Goal: Task Accomplishment & Management: Use online tool/utility

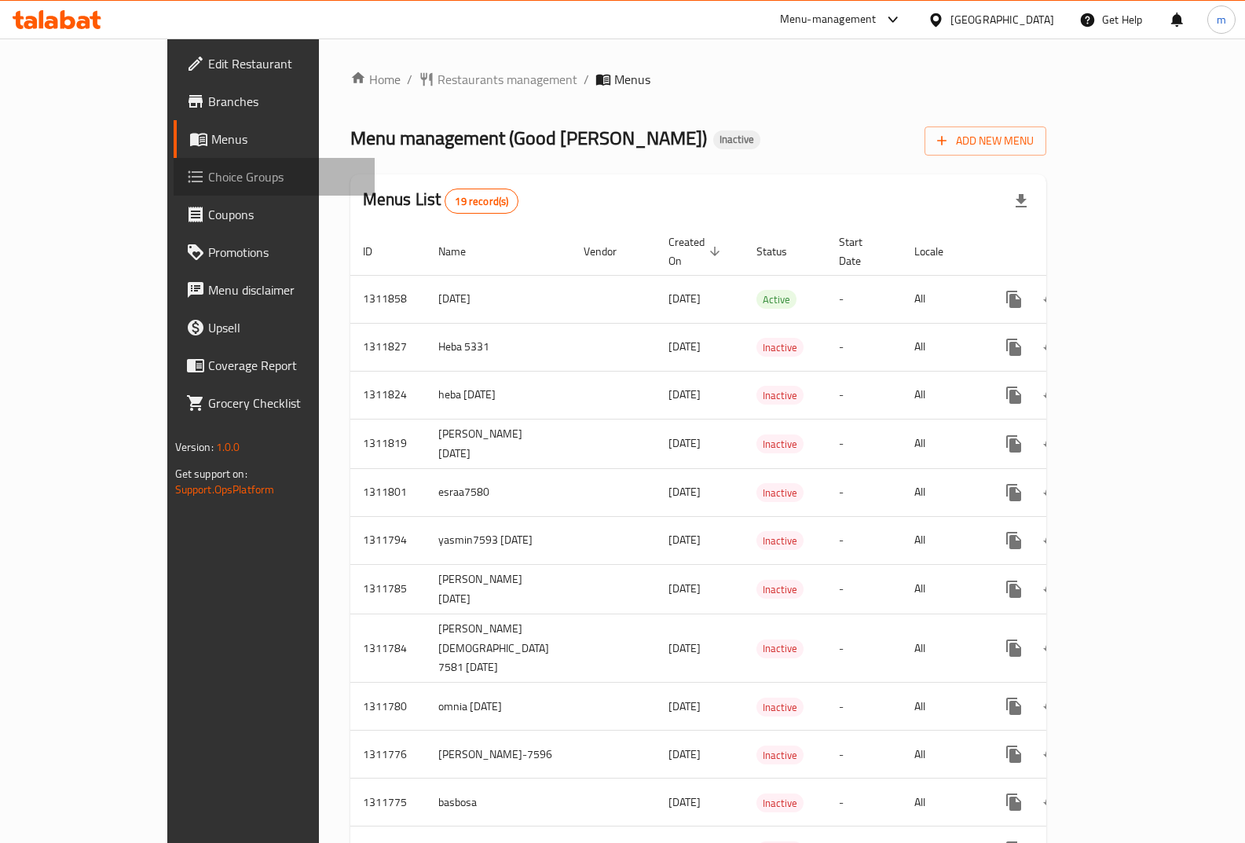
click at [208, 174] on span "Choice Groups" at bounding box center [285, 176] width 155 height 19
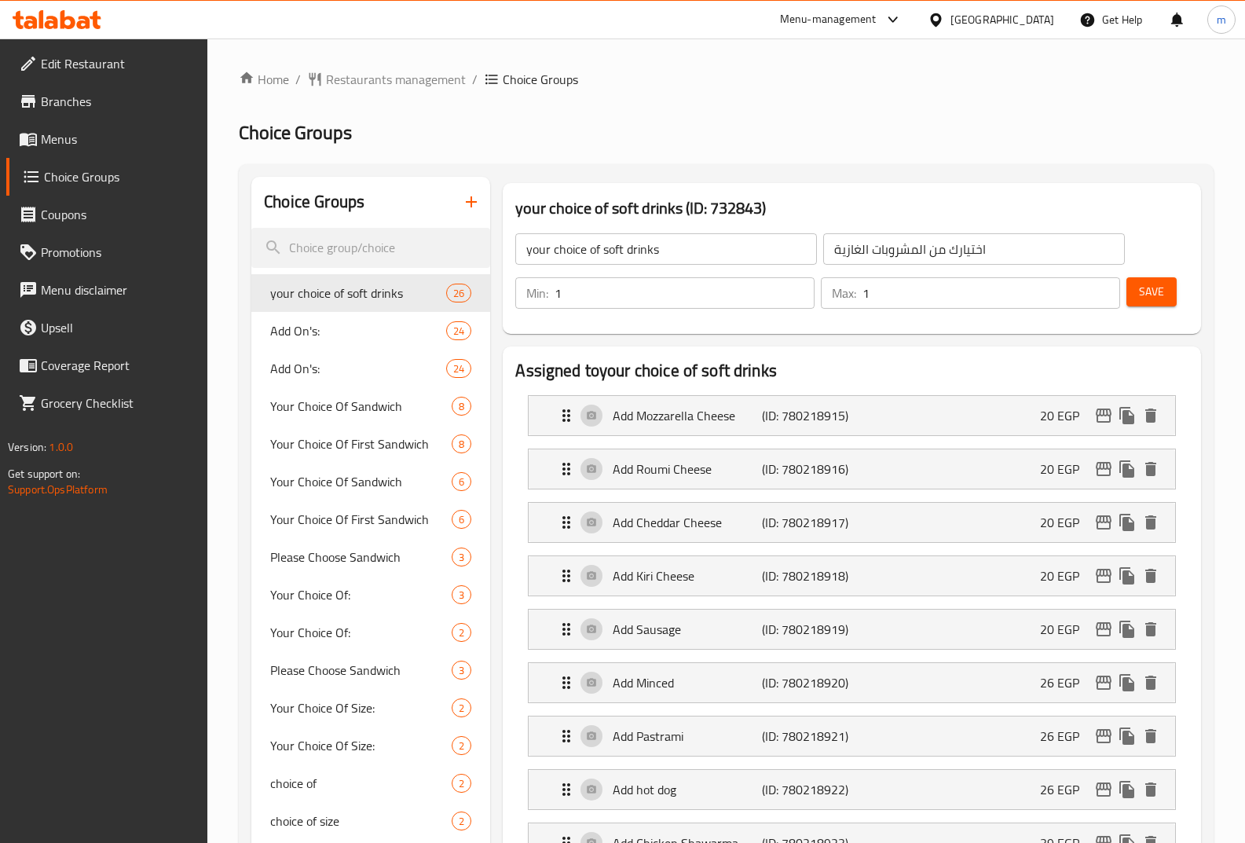
click at [489, 199] on button "button" at bounding box center [472, 202] width 38 height 38
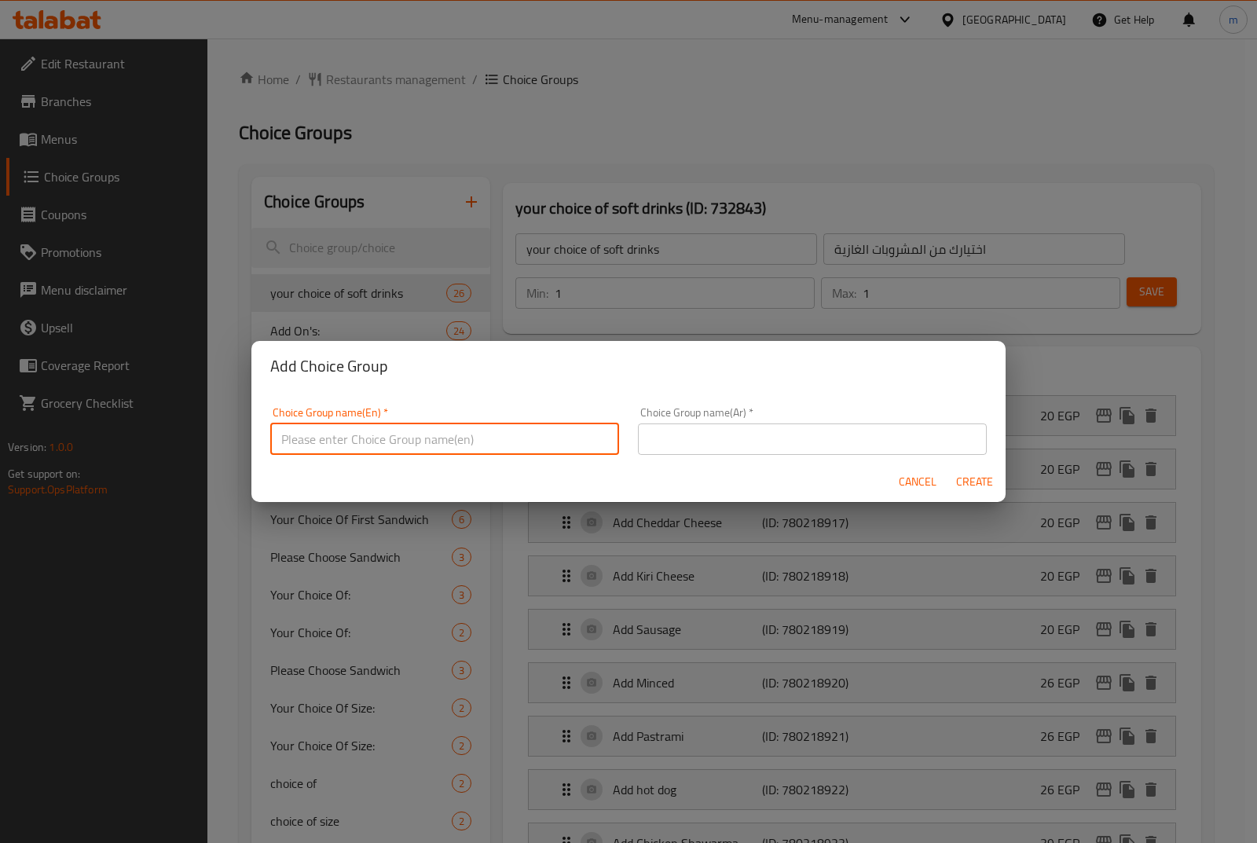
click at [374, 449] on input "text" at bounding box center [444, 439] width 349 height 31
type input "your choice of pasta"
click at [766, 421] on div "Choice Group name(Ar)   * Choice Group name(Ar) *" at bounding box center [812, 431] width 349 height 48
click at [764, 433] on input "text" at bounding box center [812, 439] width 349 height 31
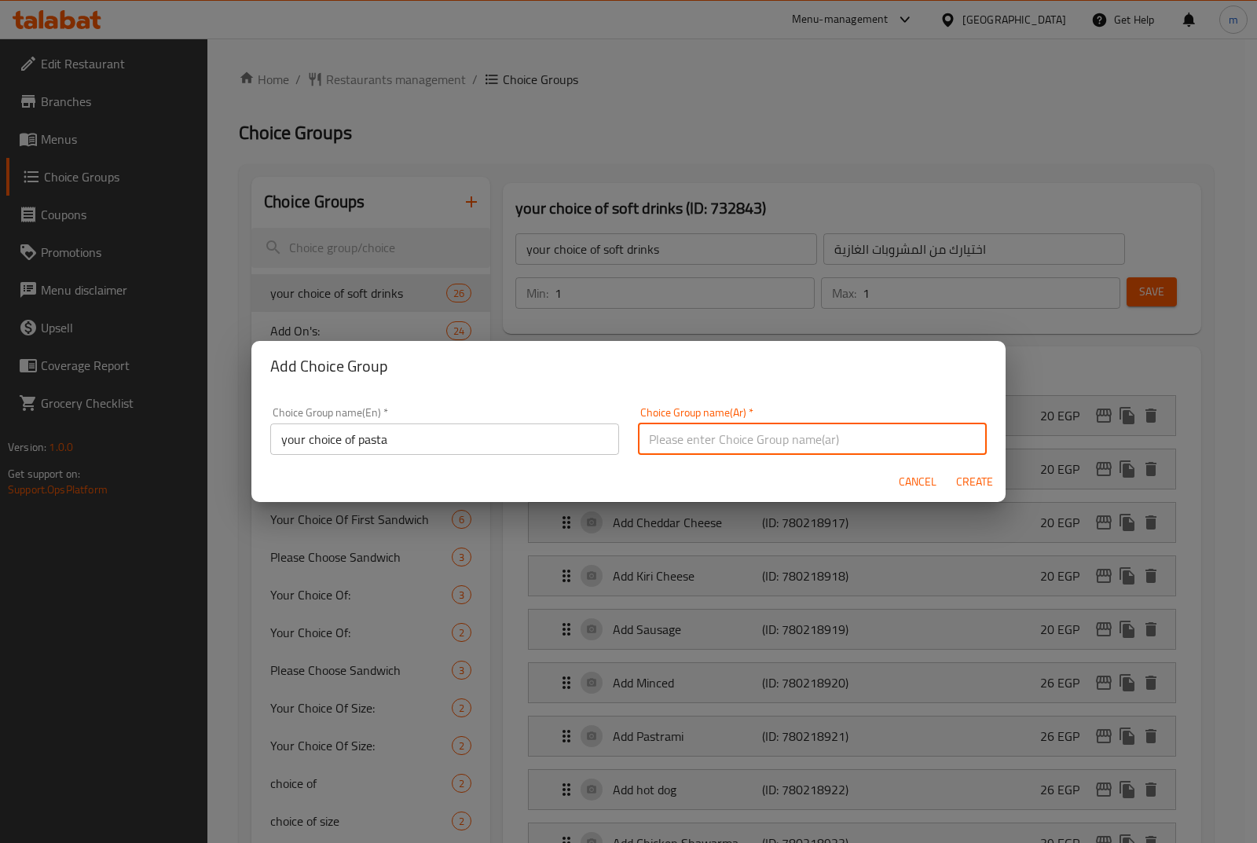
type input "اختيارك من المكرونة"
click at [987, 484] on span "Create" at bounding box center [974, 482] width 38 height 20
type input "your choice of pasta"
type input "اختيارك من المكرونة"
type input "0"
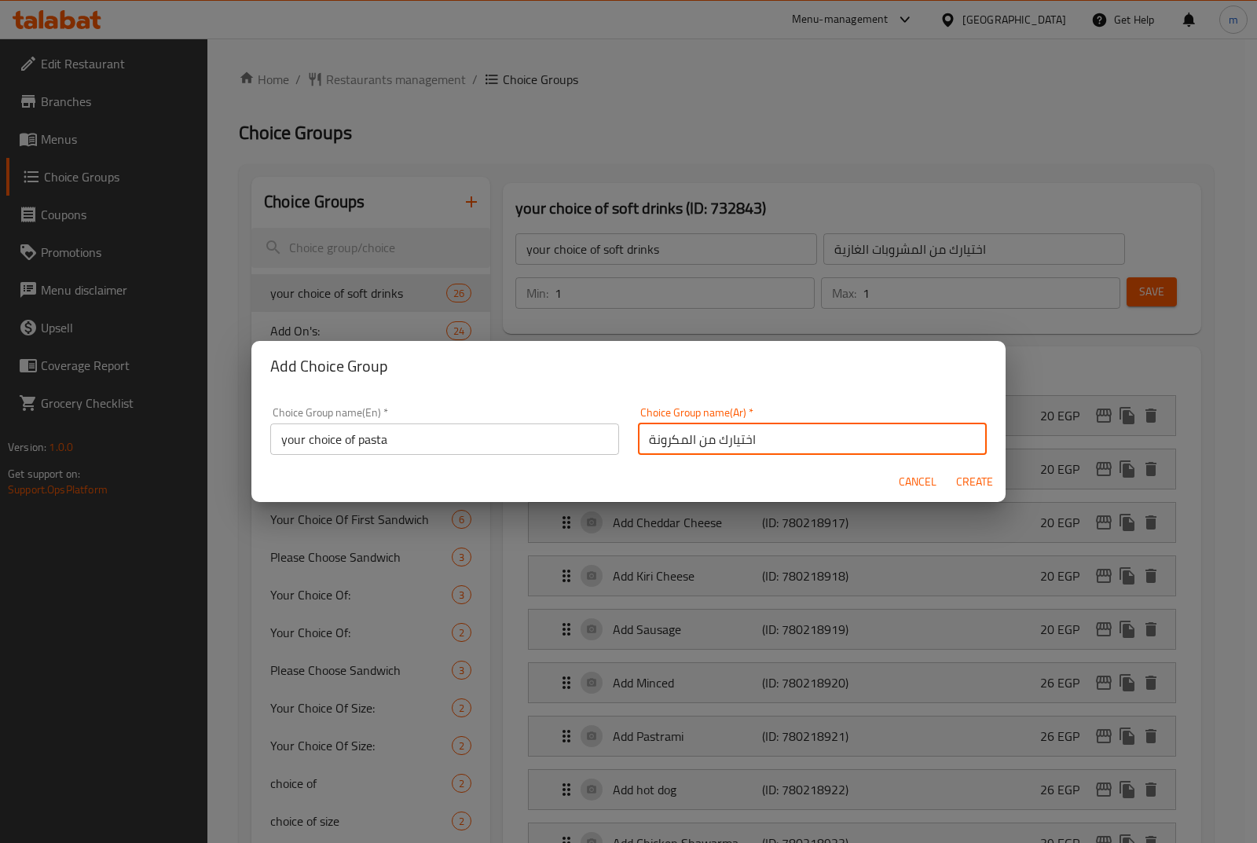
type input "0"
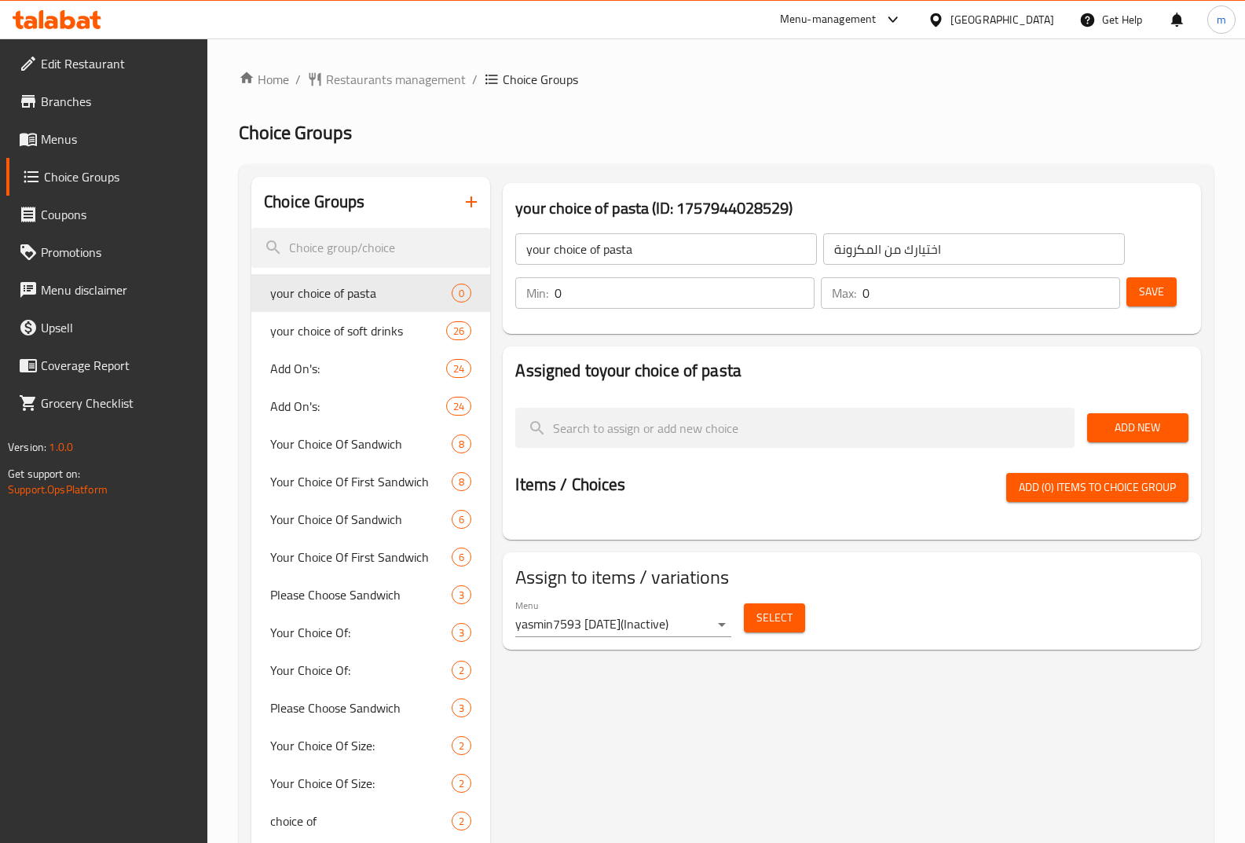
click at [697, 306] on input "0" at bounding box center [685, 292] width 260 height 31
type input "1"
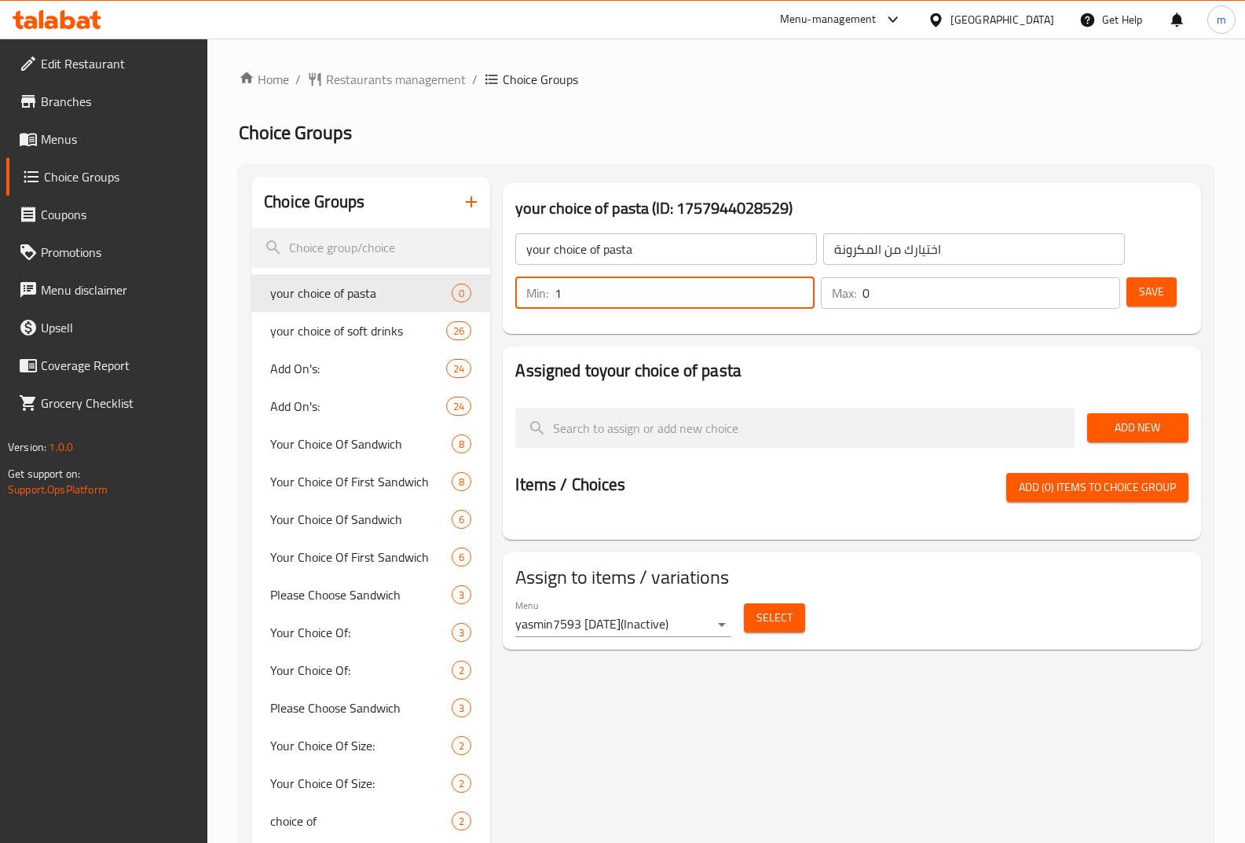
click at [880, 294] on input "0" at bounding box center [992, 292] width 258 height 31
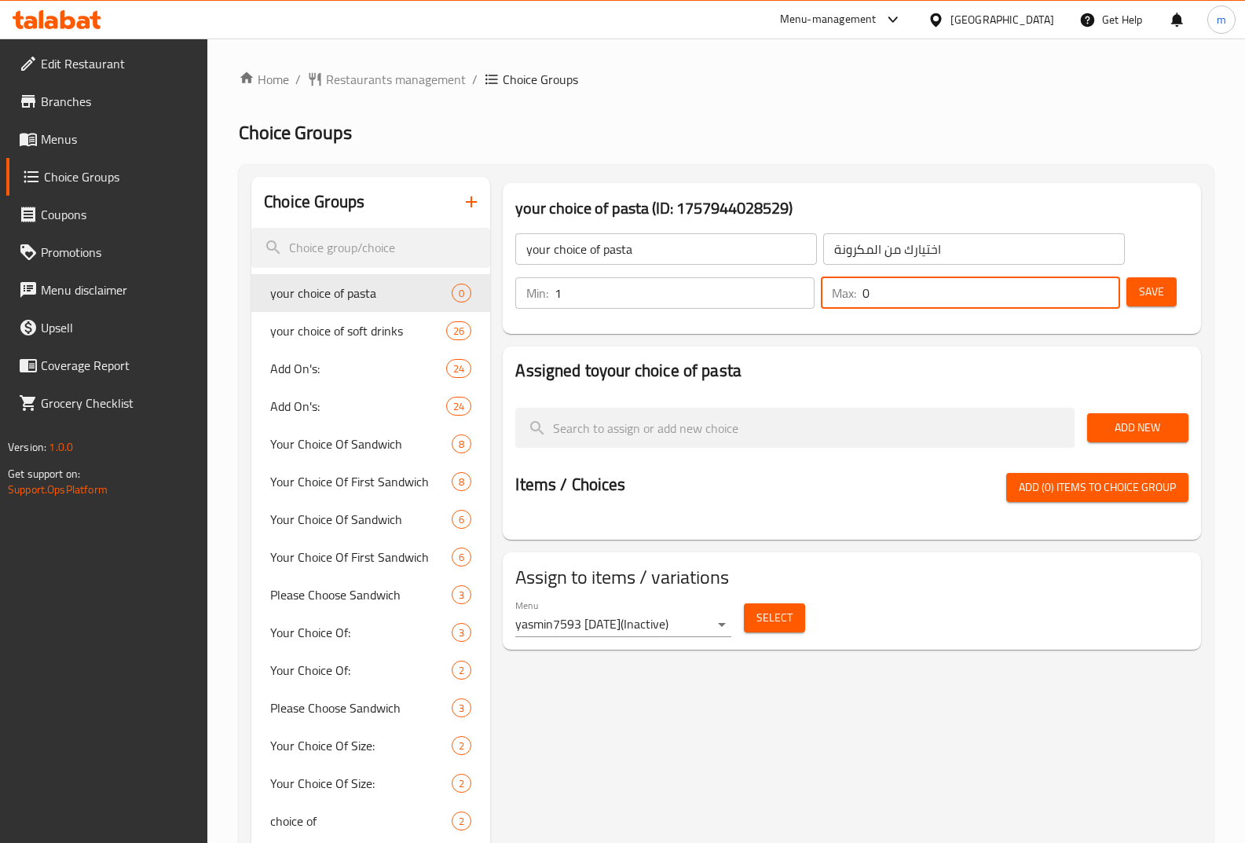
click at [880, 294] on input "0" at bounding box center [992, 292] width 258 height 31
type input "0"
type input "1"
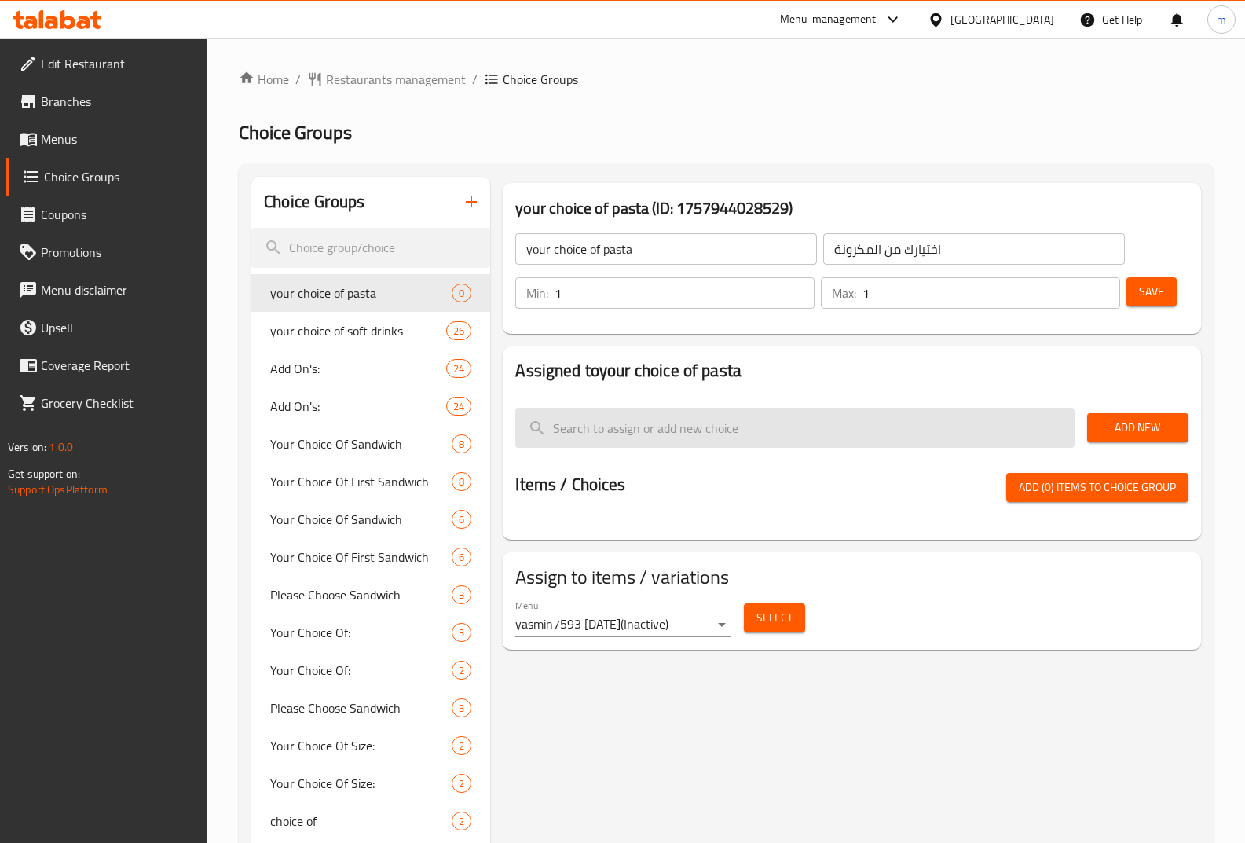
click at [682, 439] on input "search" at bounding box center [794, 428] width 559 height 40
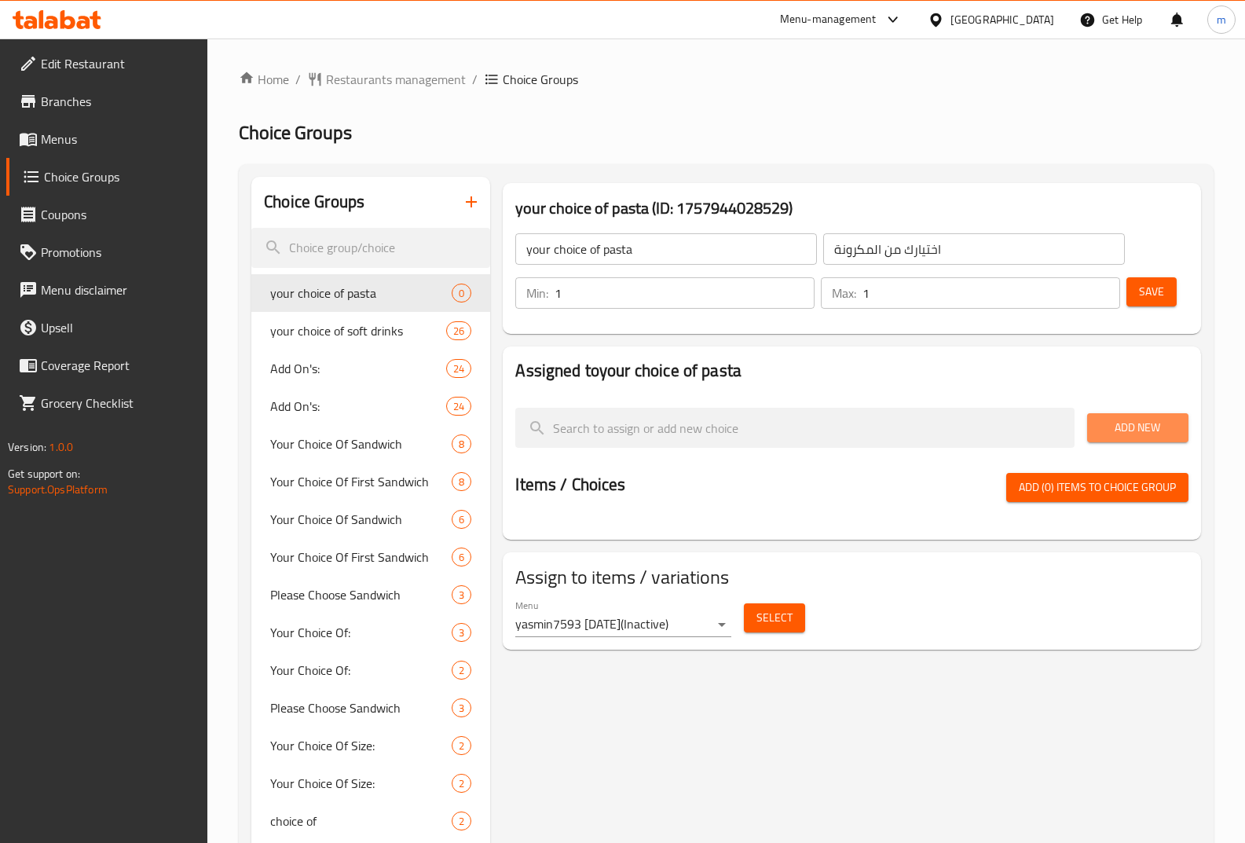
click at [1113, 416] on button "Add New" at bounding box center [1137, 427] width 101 height 29
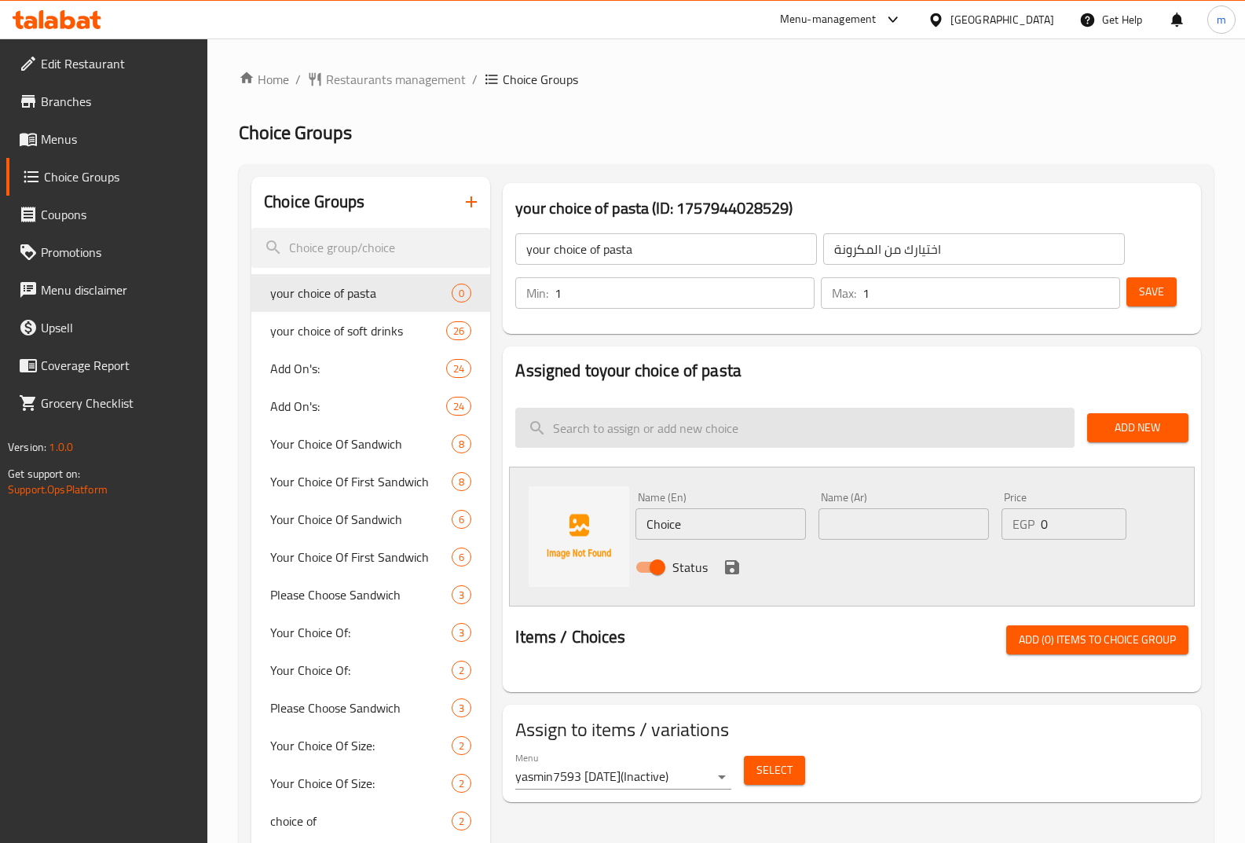
click at [635, 426] on input "search" at bounding box center [794, 428] width 559 height 40
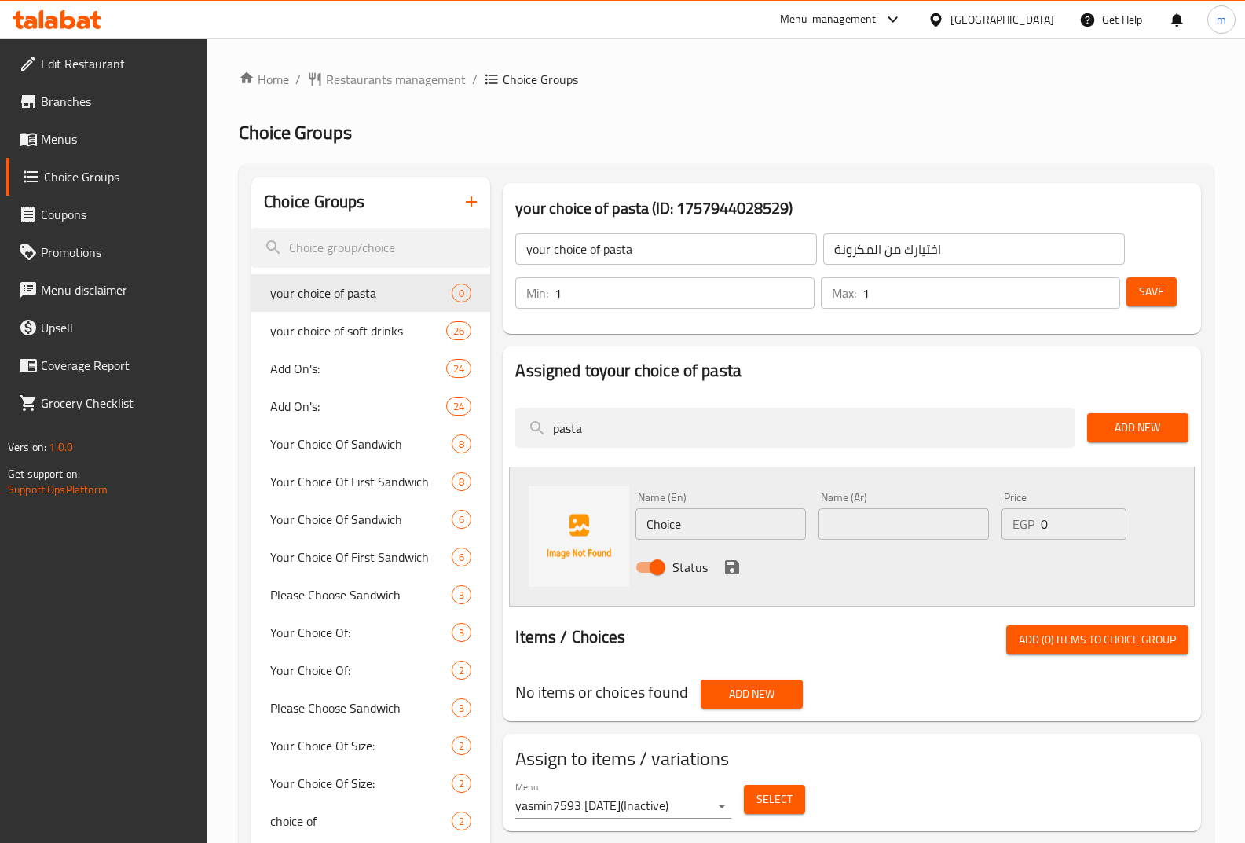
type input "pasta"
click at [846, 402] on div "pasta" at bounding box center [794, 428] width 571 height 53
click at [746, 533] on input "Choice" at bounding box center [721, 523] width 171 height 31
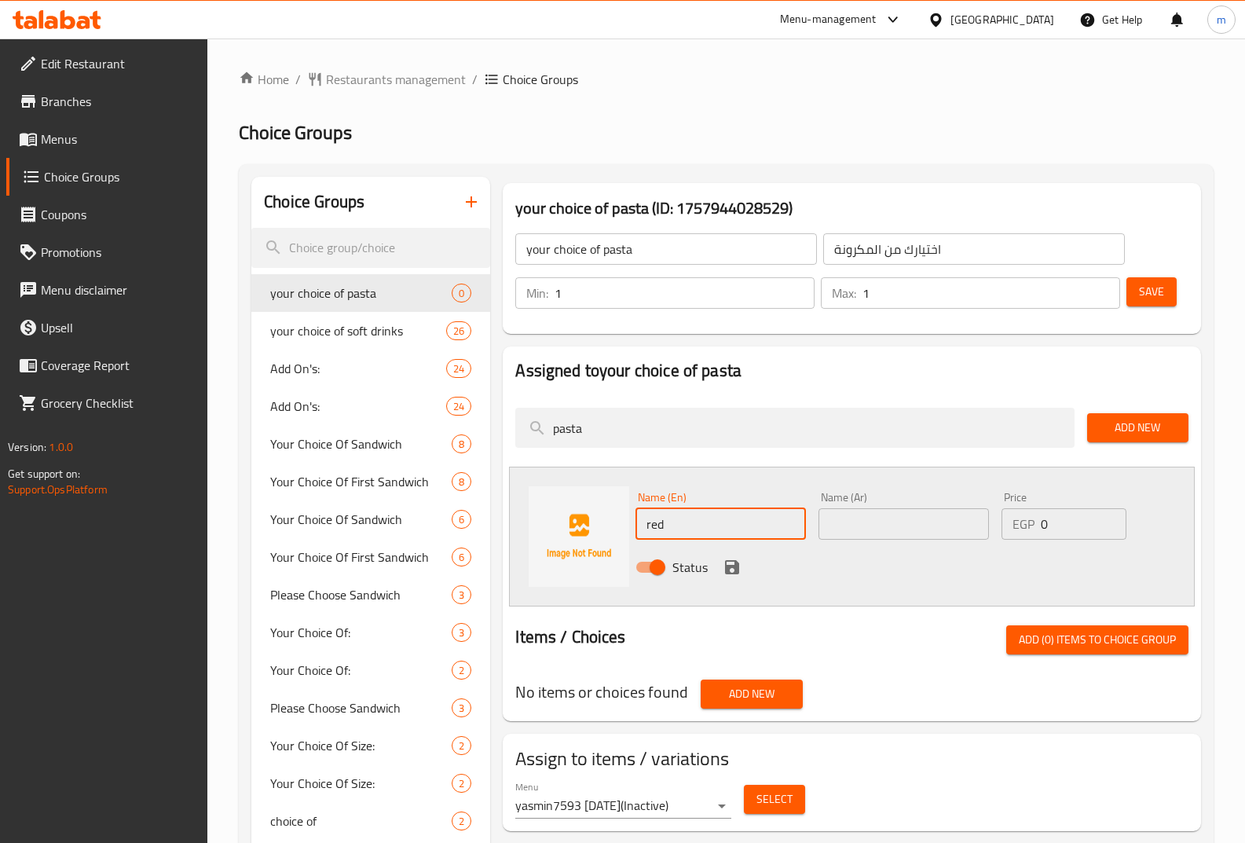
type input "red"
click at [867, 515] on input "text" at bounding box center [904, 523] width 171 height 31
type input "h"
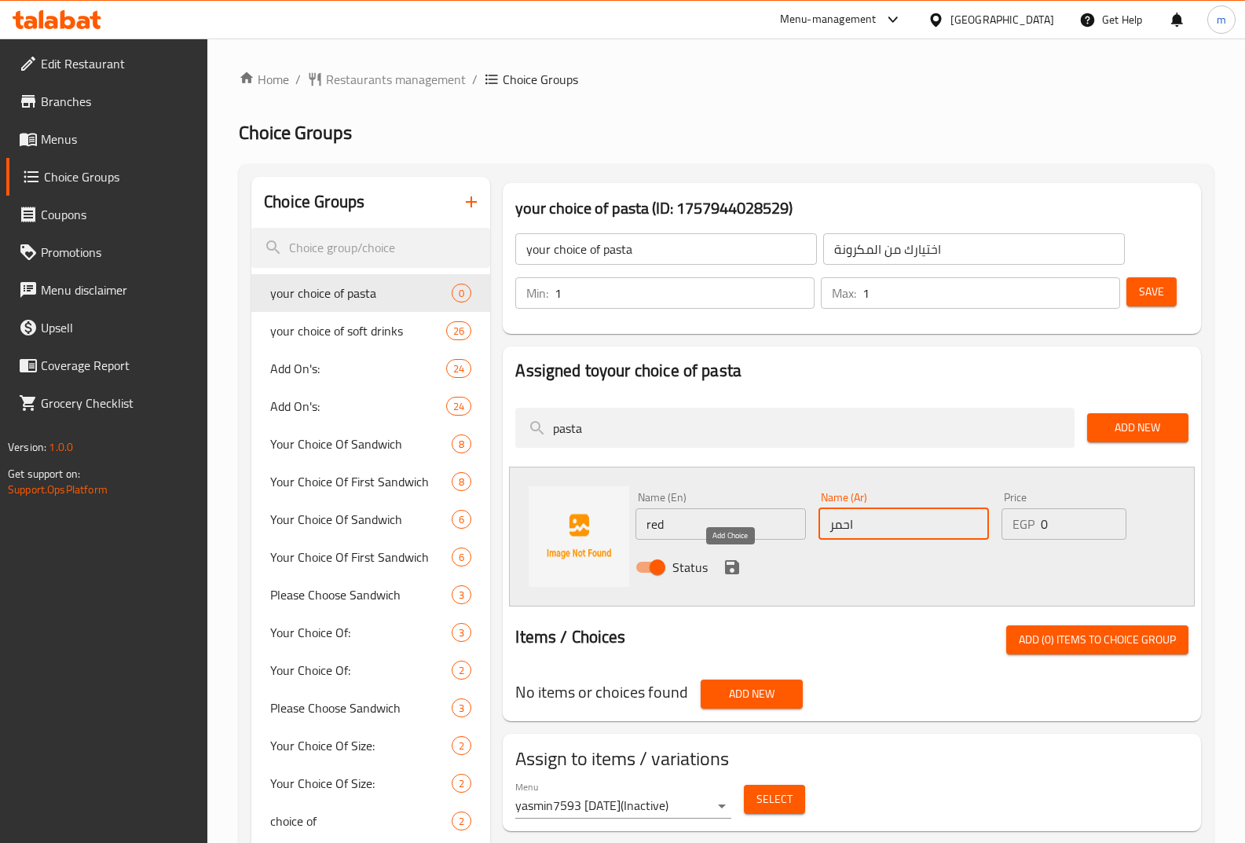
type input "احمر"
click at [733, 569] on icon "save" at bounding box center [732, 567] width 19 height 19
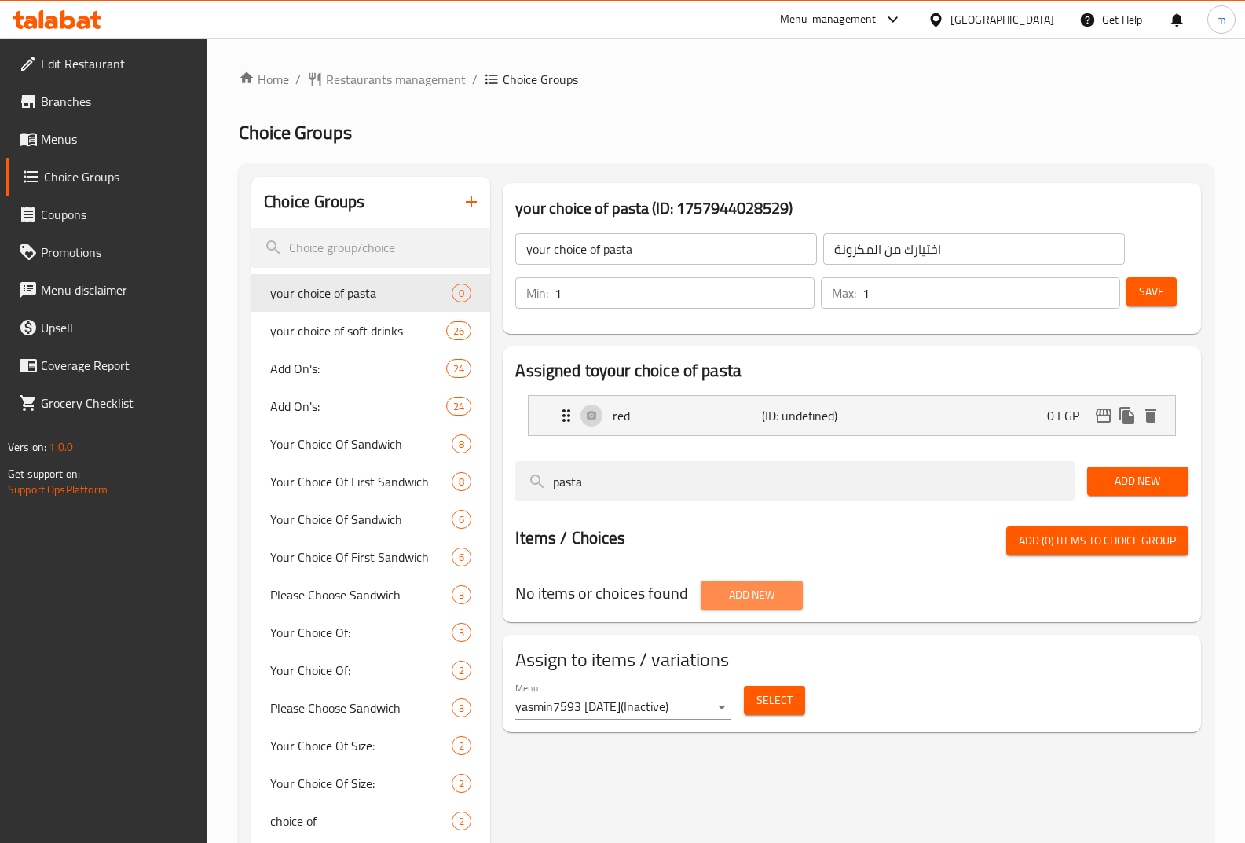
click at [767, 591] on span "Add New" at bounding box center [751, 595] width 76 height 20
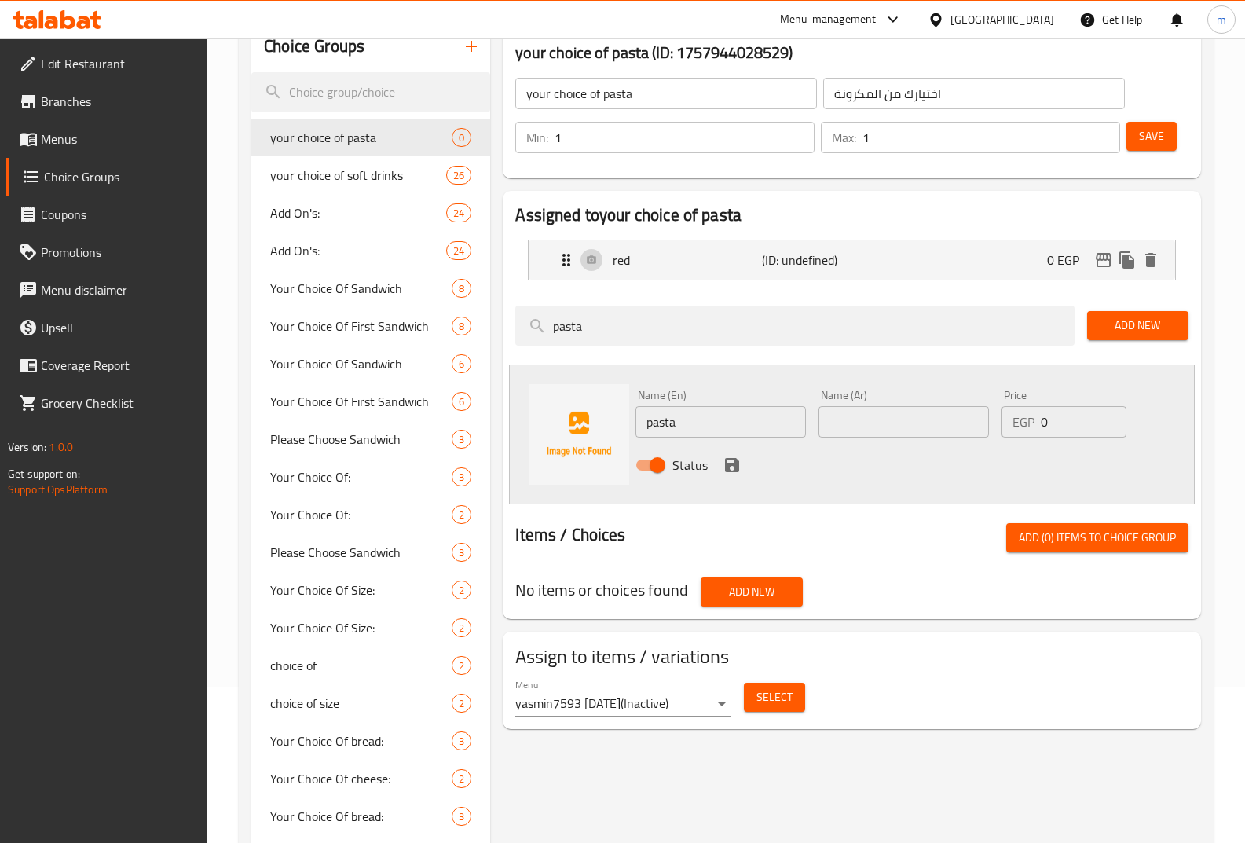
scroll to position [79, 0]
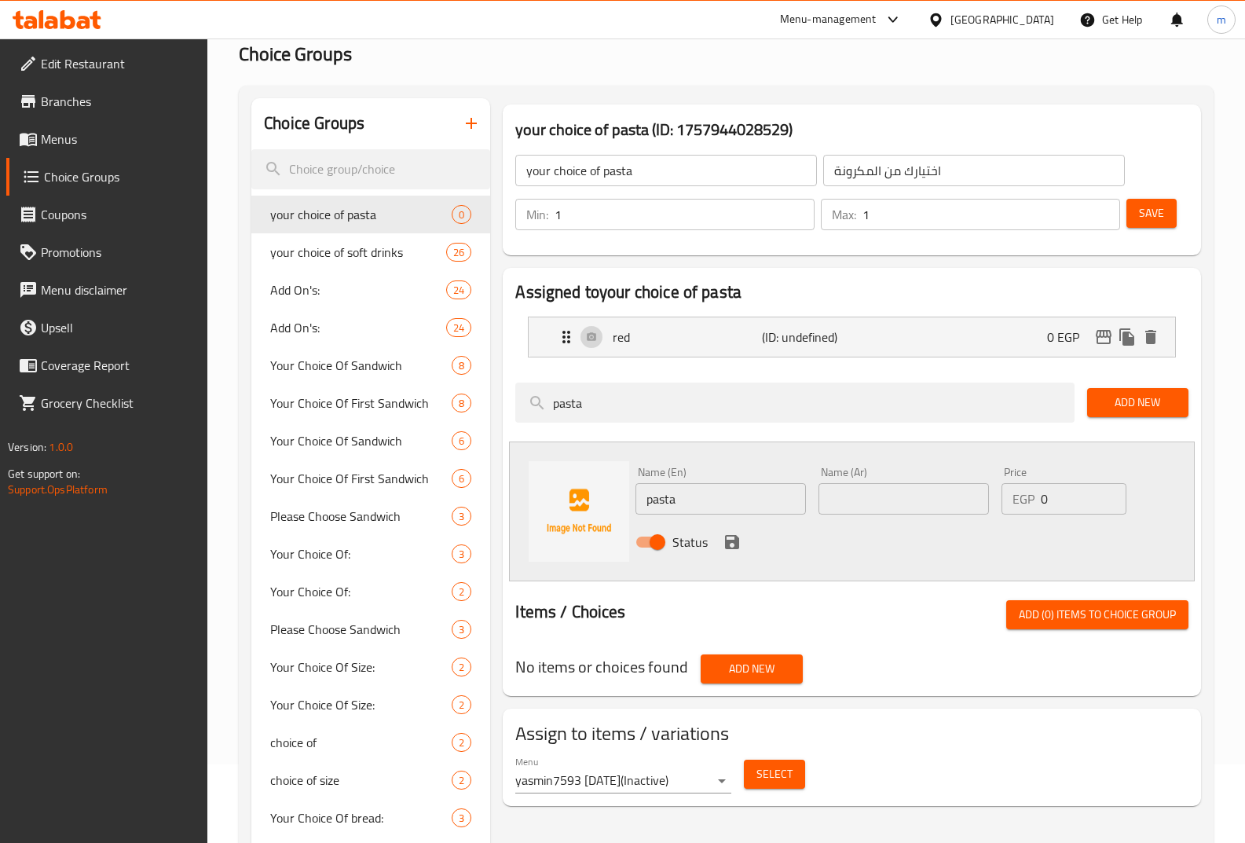
click at [100, 142] on span "Menus" at bounding box center [118, 139] width 155 height 19
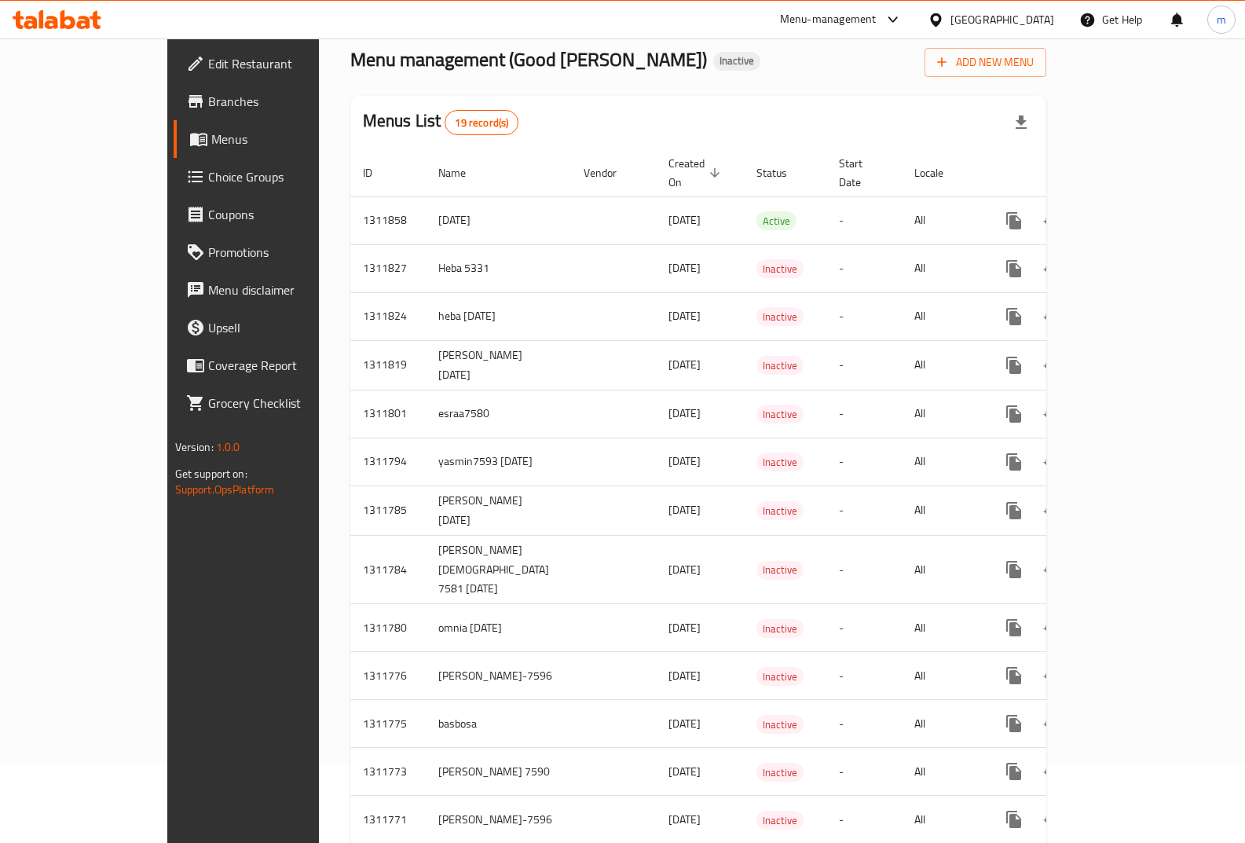
click at [208, 107] on span "Branches" at bounding box center [285, 101] width 155 height 19
